Goal: Find specific page/section: Find specific page/section

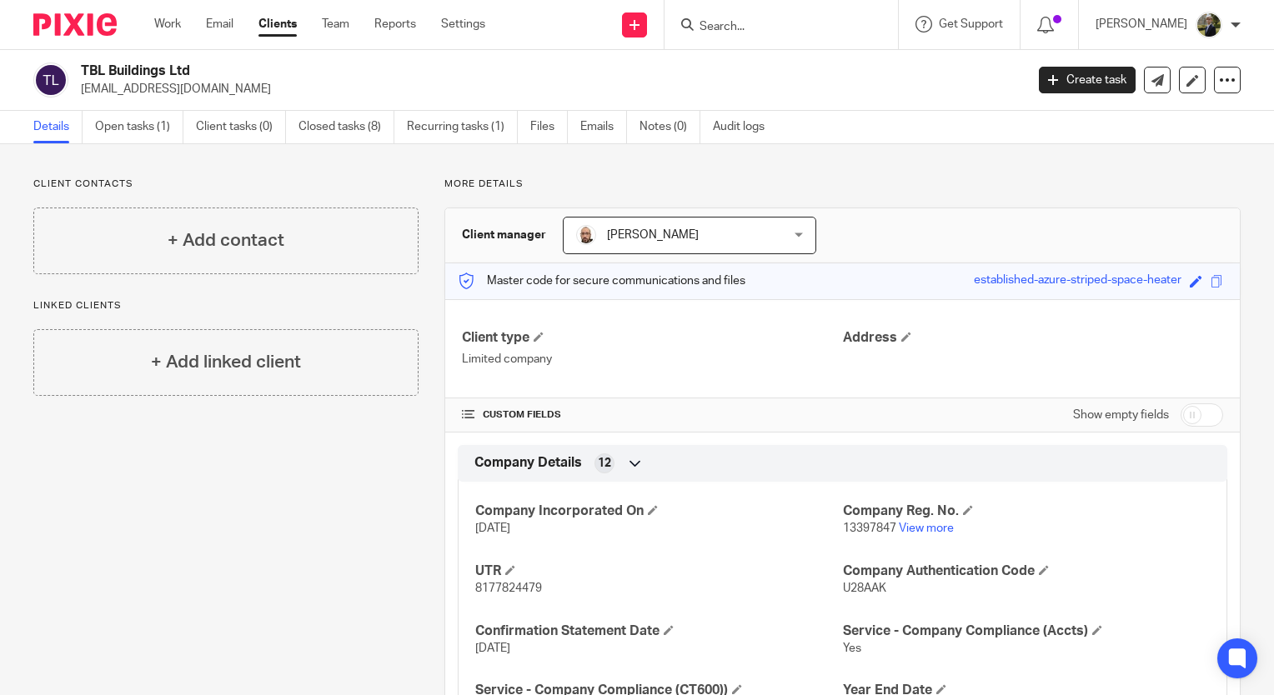
click at [777, 8] on div at bounding box center [782, 24] width 234 height 49
click at [751, 18] on form at bounding box center [787, 24] width 178 height 21
click at [751, 28] on input "Search" at bounding box center [773, 27] width 150 height 15
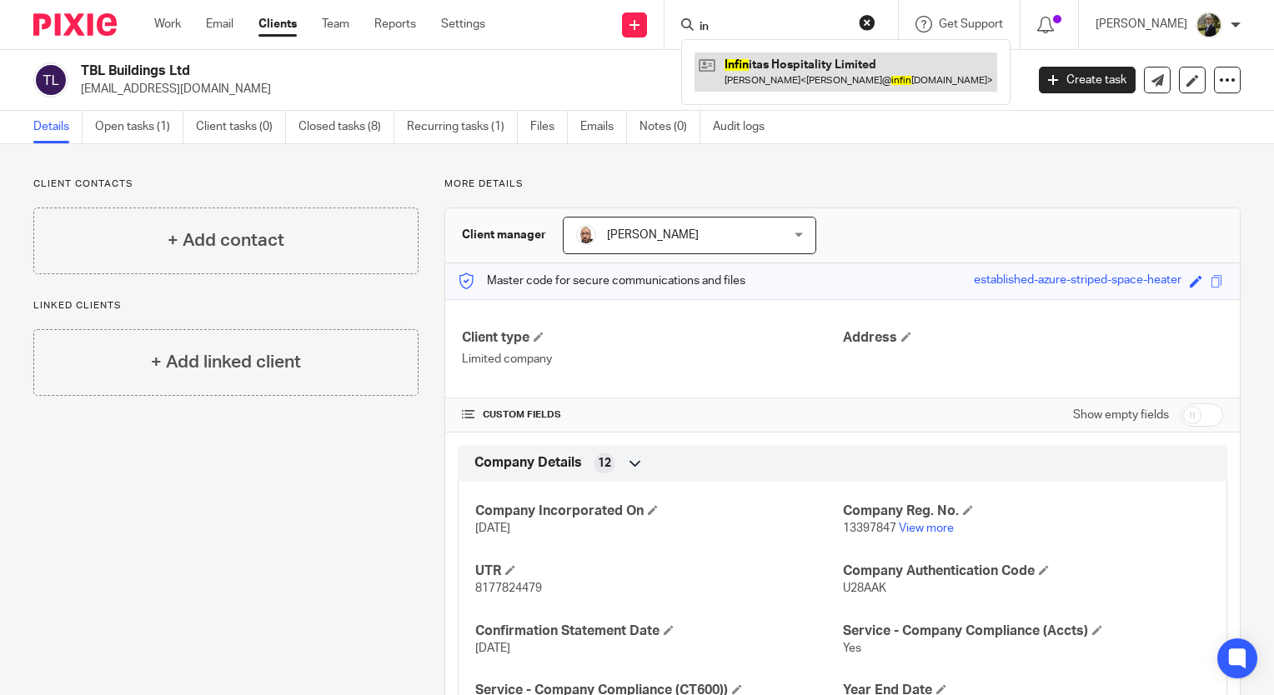
type input "i"
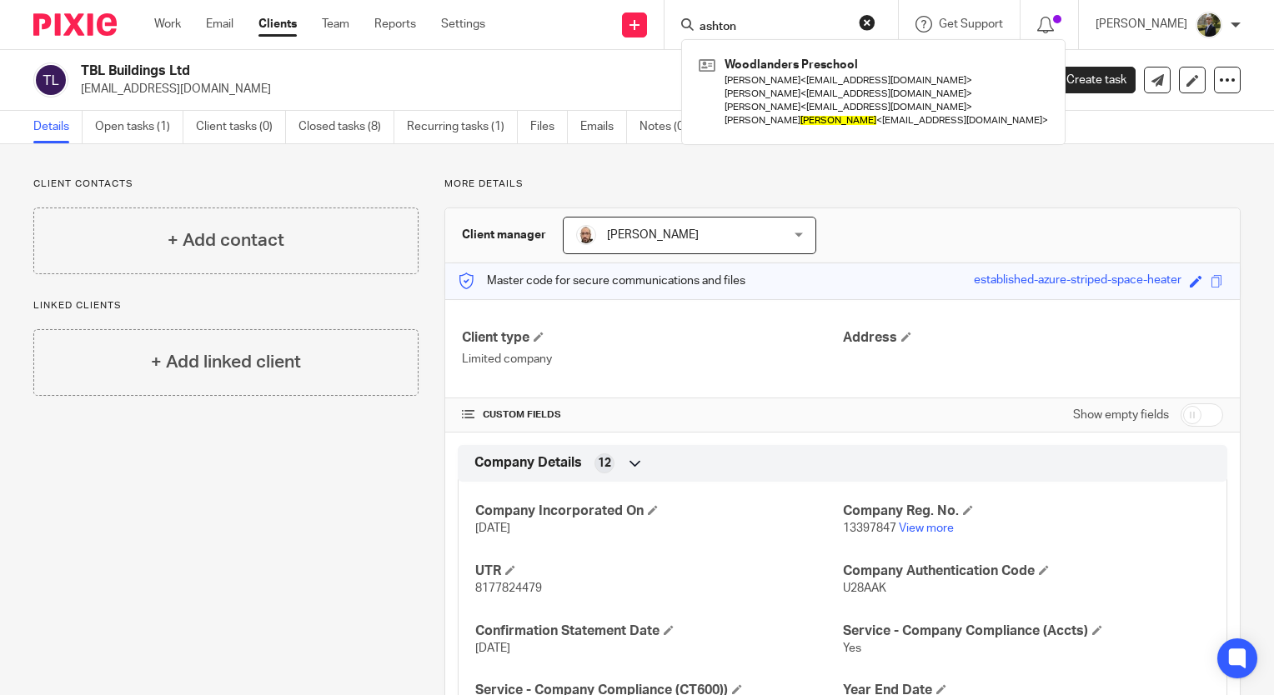
type input "ashton"
click at [876, 23] on button "reset" at bounding box center [867, 22] width 17 height 17
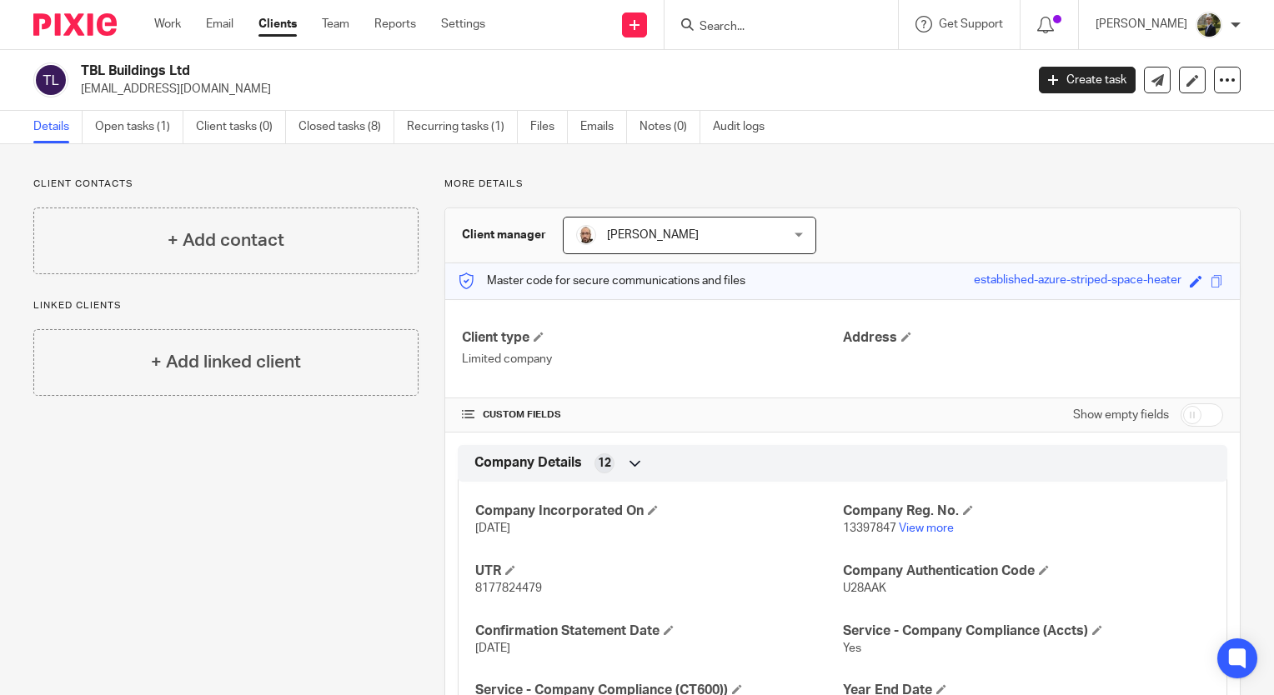
click at [848, 22] on input "Search" at bounding box center [773, 27] width 150 height 15
type input "north hill"
click at [830, 56] on link at bounding box center [847, 65] width 304 height 25
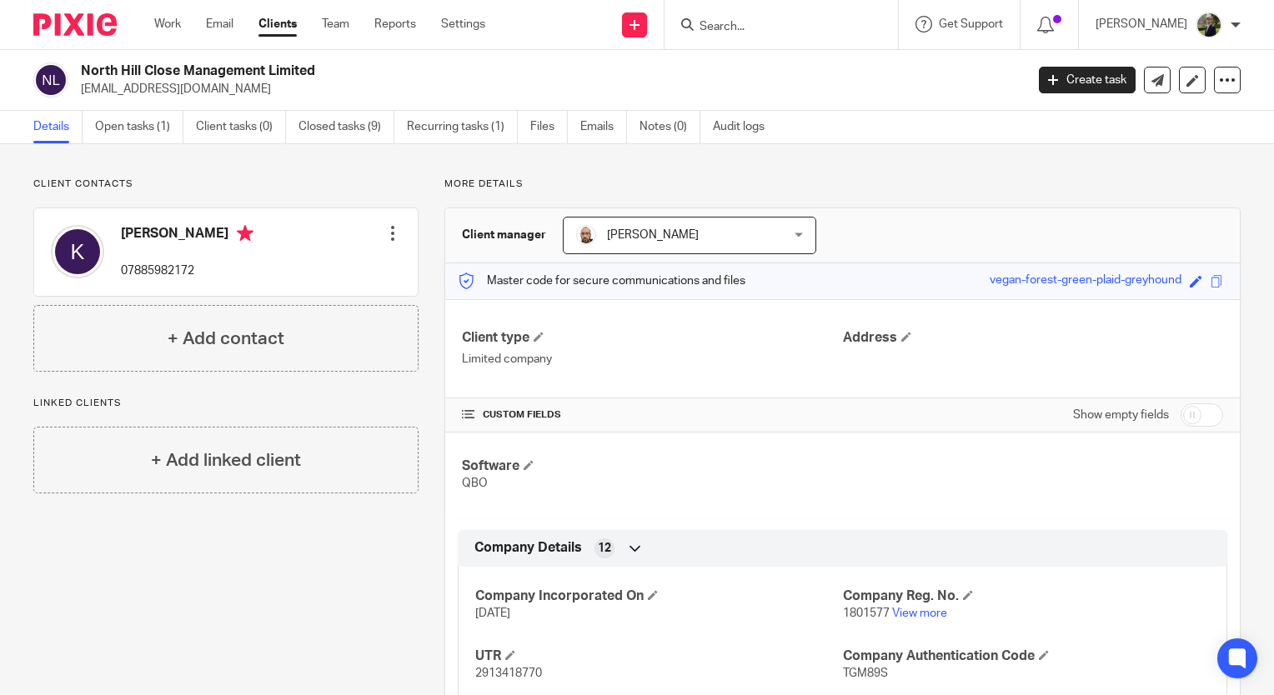
drag, startPoint x: 659, startPoint y: 375, endPoint x: 661, endPoint y: 395, distance: 20.2
click at [660, 392] on div "Client type Limited company Address CUSTOM FIELDS Show empty fields Software QB…" at bounding box center [842, 621] width 795 height 645
drag, startPoint x: 661, startPoint y: 395, endPoint x: 777, endPoint y: 473, distance: 139.5
click at [777, 473] on h4 "Software" at bounding box center [652, 467] width 380 height 18
click at [714, 433] on div "Software QBO" at bounding box center [842, 475] width 795 height 85
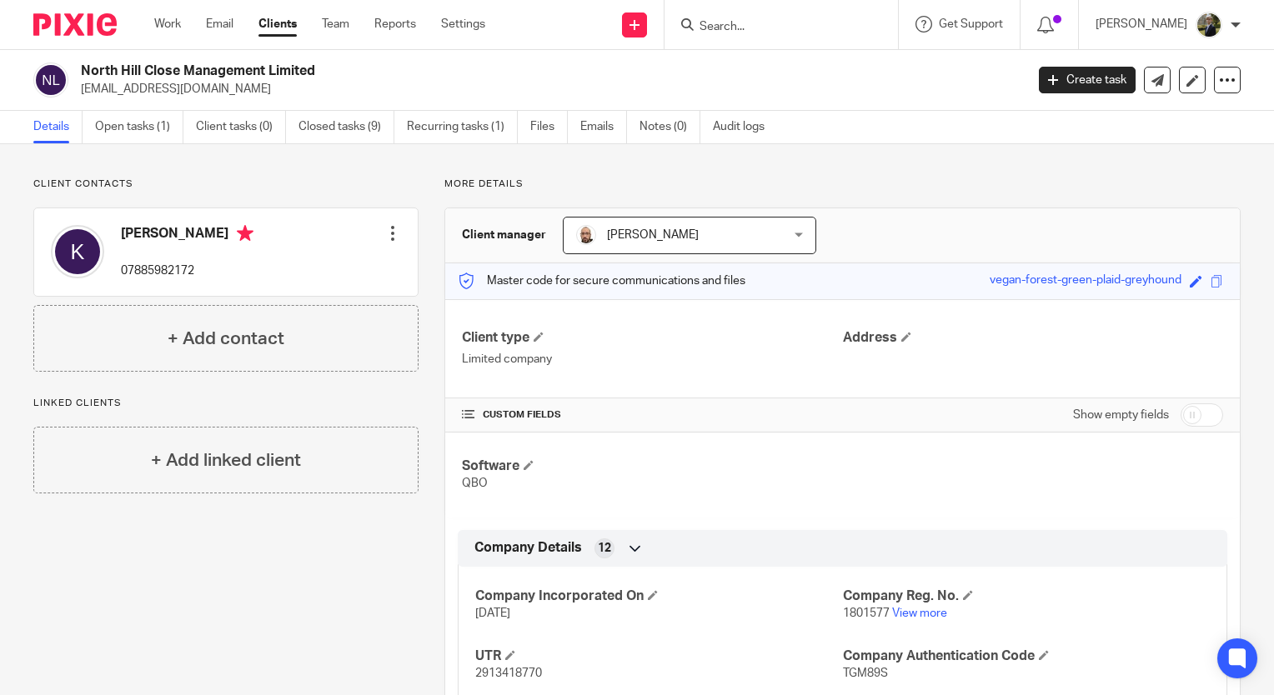
click at [697, 359] on p "Limited company" at bounding box center [652, 359] width 380 height 17
click at [58, 23] on img at bounding box center [74, 24] width 83 height 23
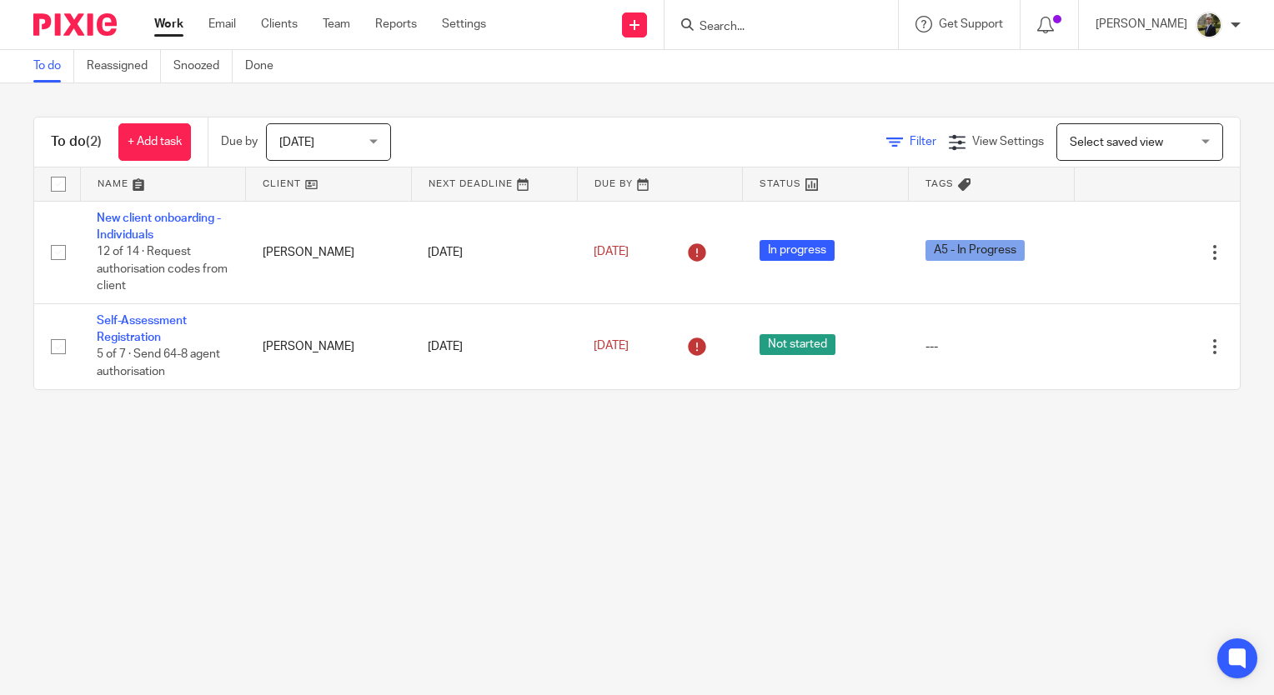
click at [910, 143] on span "Filter" at bounding box center [923, 142] width 27 height 12
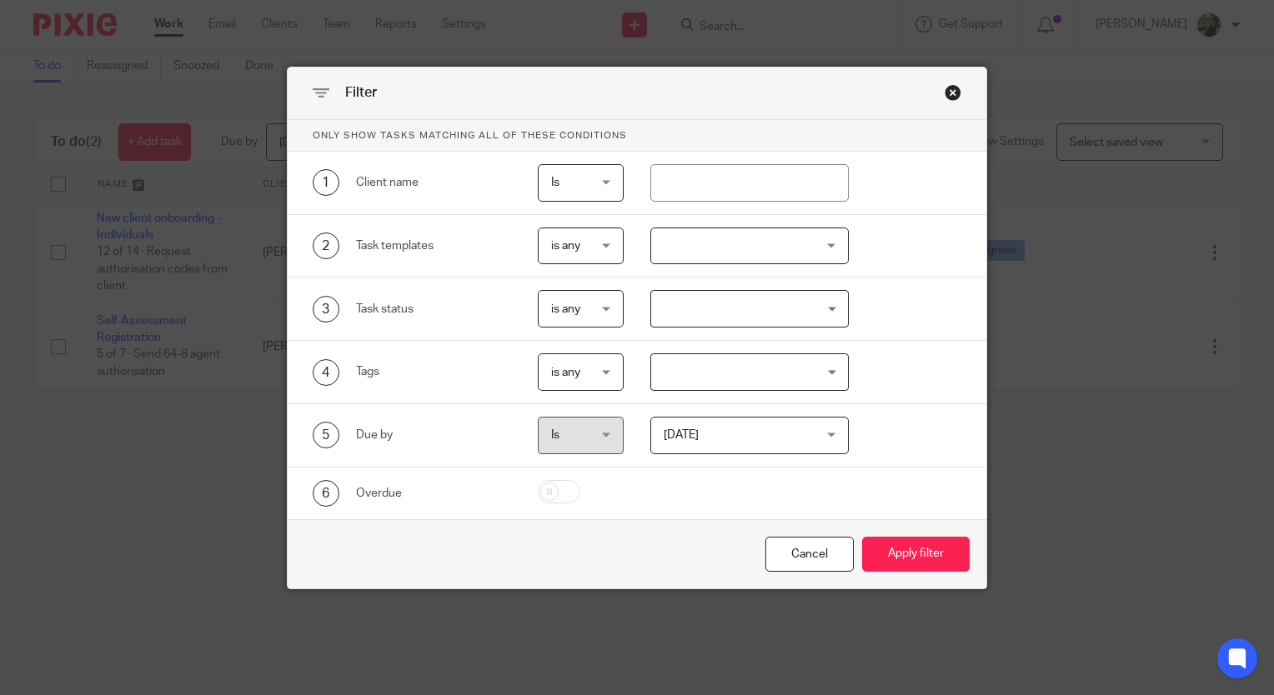
drag, startPoint x: 943, startPoint y: 93, endPoint x: 891, endPoint y: 108, distance: 53.8
click at [945, 93] on div "Close this dialog window" at bounding box center [953, 92] width 17 height 17
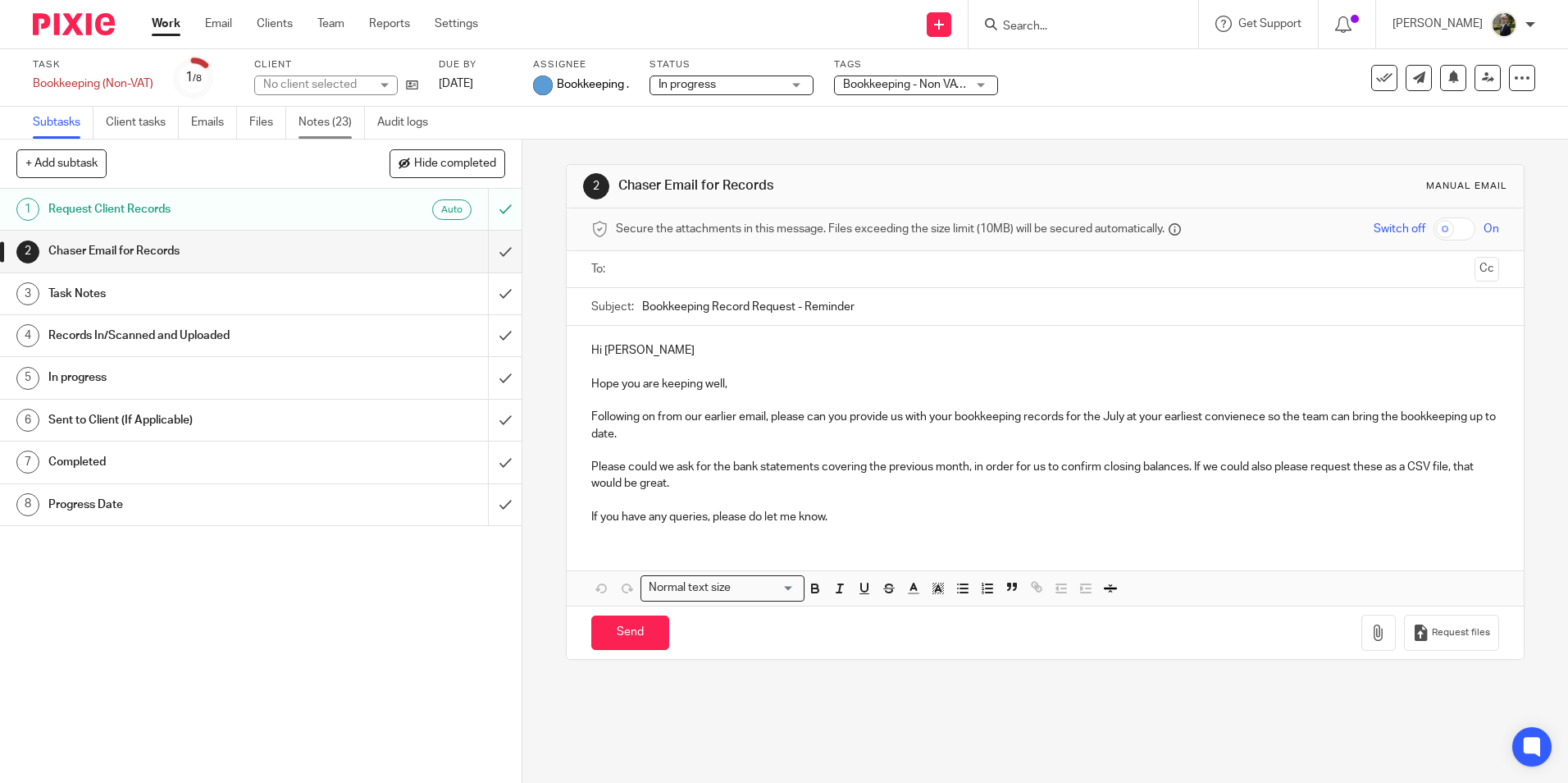
click at [321, 115] on link "Notes (23)" at bounding box center [332, 122] width 67 height 32
